Goal: Information Seeking & Learning: Learn about a topic

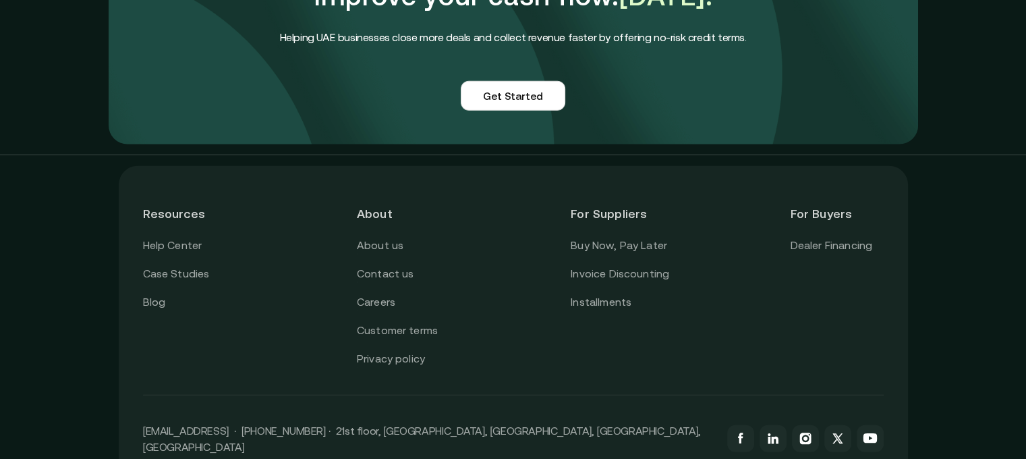
scroll to position [3439, 0]
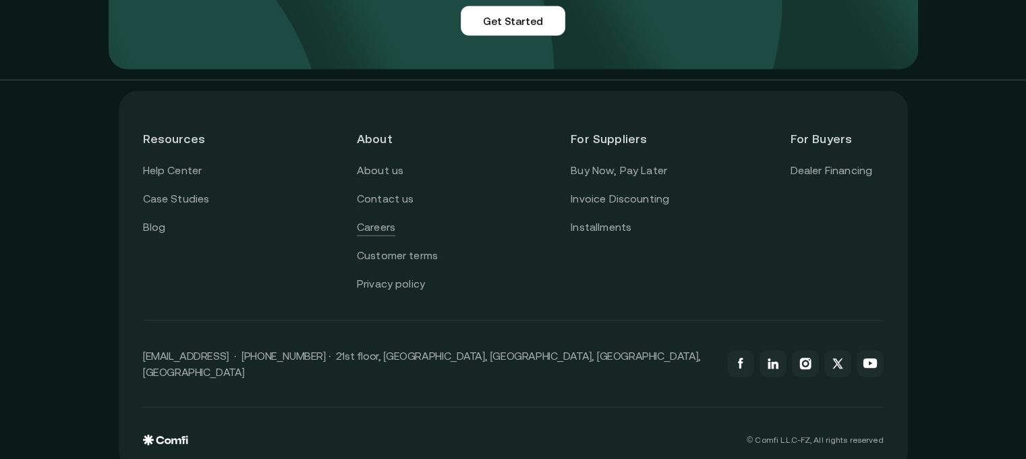
click at [366, 219] on link "Careers" at bounding box center [376, 228] width 38 height 18
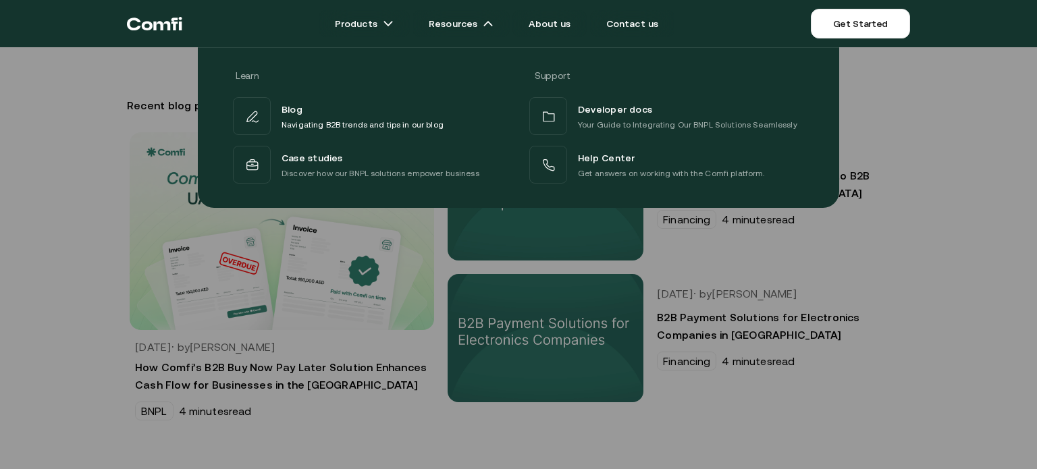
click at [0, 272] on div at bounding box center [518, 281] width 1037 height 469
click at [0, 279] on div at bounding box center [518, 281] width 1037 height 469
click at [0, 277] on div at bounding box center [518, 281] width 1037 height 469
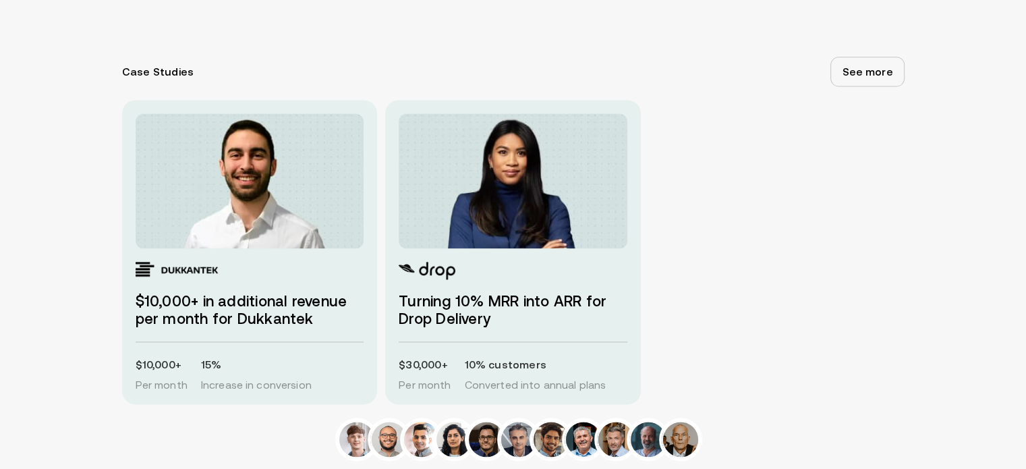
scroll to position [1822, 0]
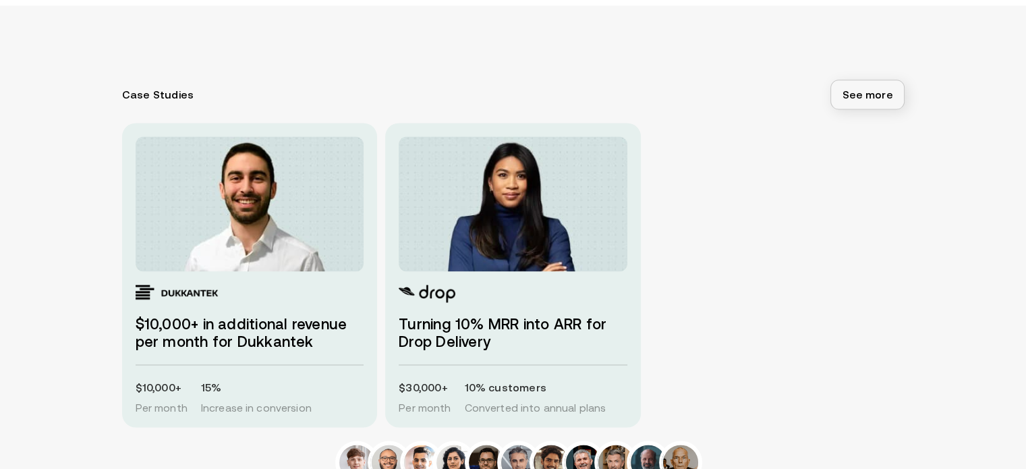
click at [897, 99] on link "See more" at bounding box center [868, 95] width 74 height 30
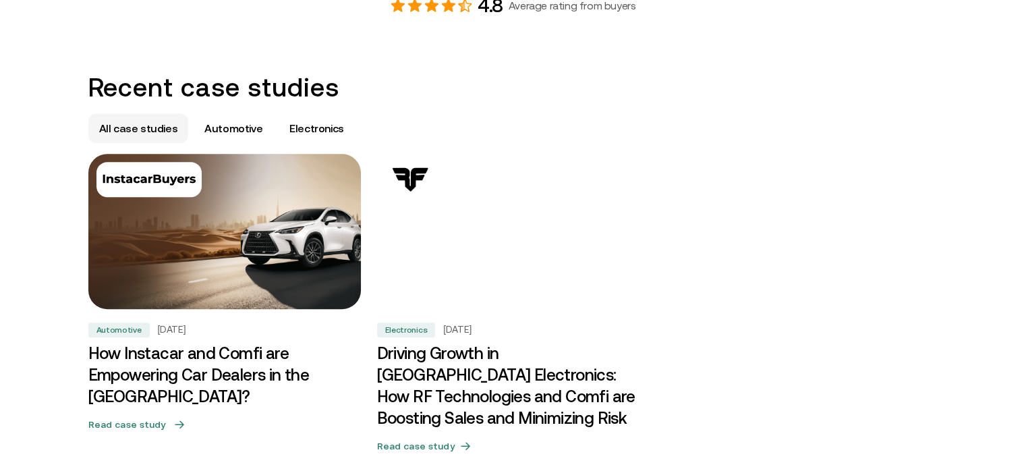
scroll to position [810, 0]
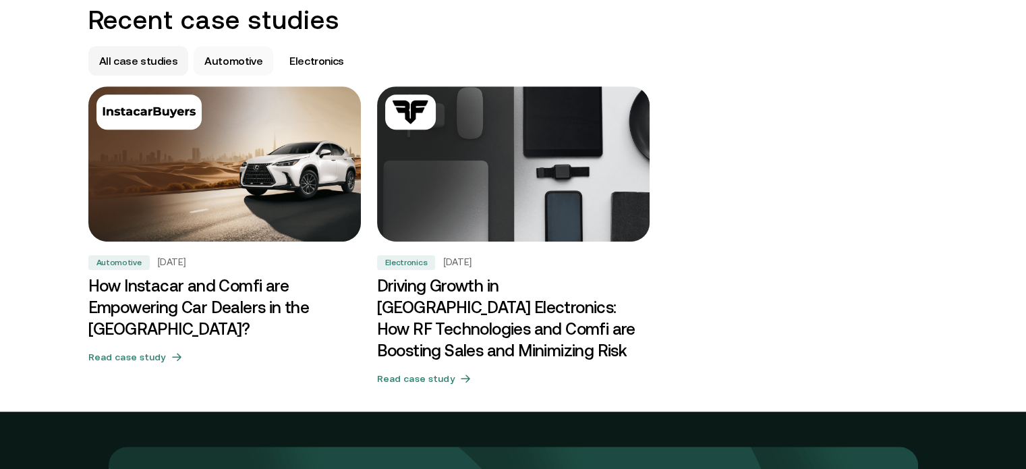
click at [251, 62] on p "Automotive" at bounding box center [233, 61] width 58 height 16
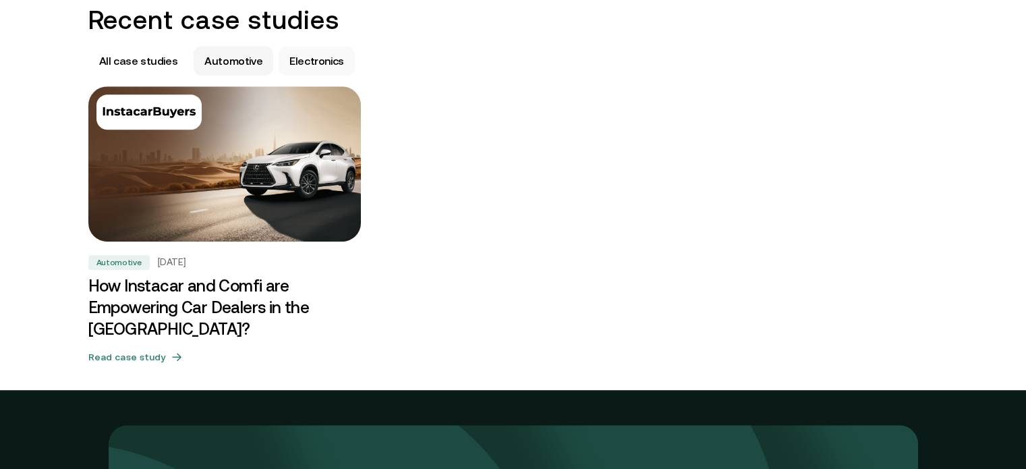
click at [292, 61] on p "Electronics" at bounding box center [317, 61] width 55 height 16
